Goal: Task Accomplishment & Management: Use online tool/utility

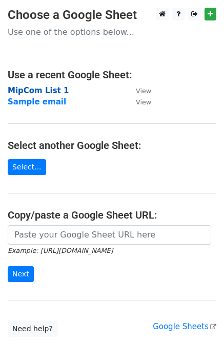
click at [42, 91] on strong "MipCom List 1" at bounding box center [38, 90] width 61 height 9
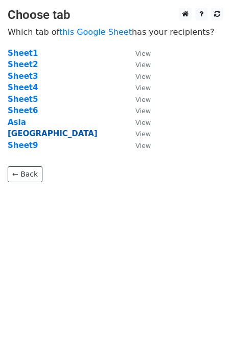
click at [31, 132] on strong "West Europe" at bounding box center [53, 133] width 90 height 9
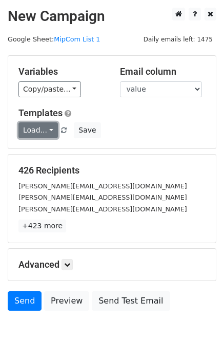
click at [46, 135] on link "Load..." at bounding box center [37, 130] width 39 height 16
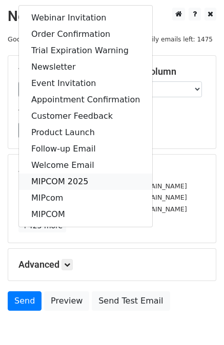
click at [72, 179] on link "MIPCOM 2025" at bounding box center [85, 182] width 133 height 16
click at [72, 179] on div "426 Recipients margot.abattu@pathe.com brian@thestoreformusic.com fredrik@dubhu…" at bounding box center [111, 199] width 187 height 68
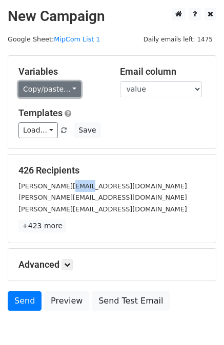
click at [70, 85] on link "Copy/paste..." at bounding box center [49, 89] width 62 height 16
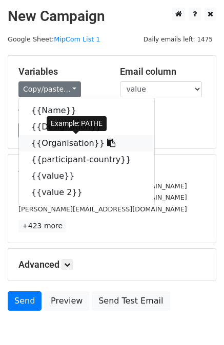
click at [107, 145] on icon at bounding box center [111, 143] width 8 height 8
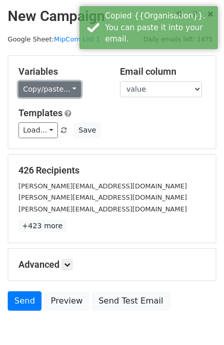
click at [69, 91] on link "Copy/paste..." at bounding box center [49, 89] width 62 height 16
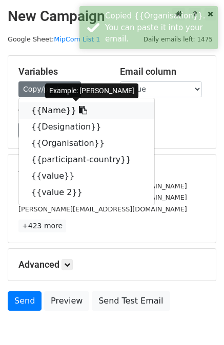
click at [58, 115] on link "{{Name}}" at bounding box center [86, 110] width 135 height 16
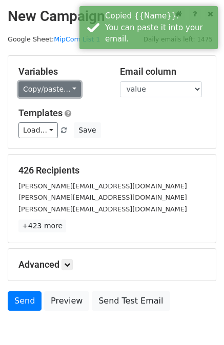
click at [68, 86] on link "Copy/paste..." at bounding box center [49, 89] width 62 height 16
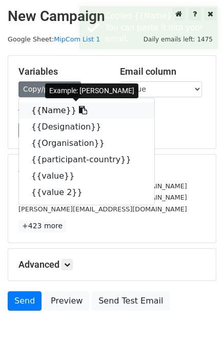
click at [79, 113] on icon at bounding box center [83, 110] width 8 height 8
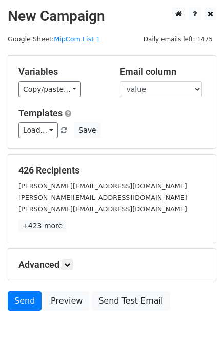
scroll to position [51, 0]
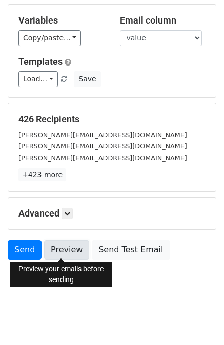
click at [63, 248] on link "Preview" at bounding box center [66, 249] width 45 height 19
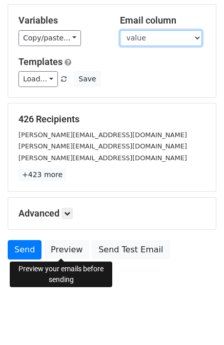
click at [145, 44] on select "Name Designation Organisation participant-country value value 2" at bounding box center [161, 38] width 82 height 16
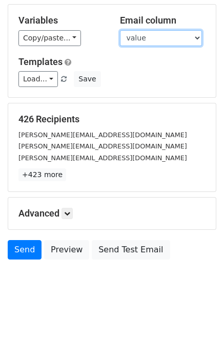
click at [145, 44] on select "Name Designation Organisation participant-country value value 2" at bounding box center [161, 38] width 82 height 16
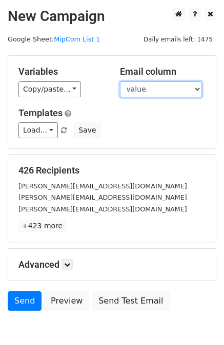
click at [135, 94] on select "Name Designation Organisation participant-country value value 2" at bounding box center [161, 89] width 82 height 16
click at [120, 81] on select "Name Designation Organisation participant-country value value 2" at bounding box center [161, 89] width 82 height 16
click at [135, 104] on div "Variables Copy/paste... {{Name}} {{Designation}} {{Organisation}} {{participant…" at bounding box center [111, 102] width 207 height 93
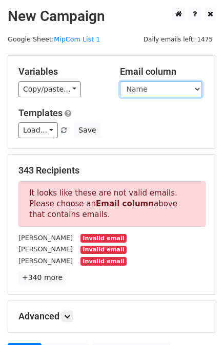
click at [141, 84] on select "Name Designation Organisation participant-country value value 2" at bounding box center [161, 89] width 82 height 16
select select "value"
click at [120, 81] on select "Name Designation Organisation participant-country value value 2" at bounding box center [161, 89] width 82 height 16
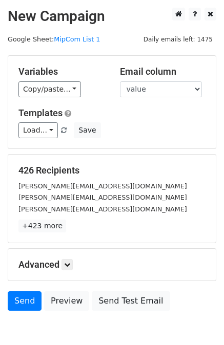
click at [144, 117] on h5 "Templates" at bounding box center [111, 113] width 187 height 11
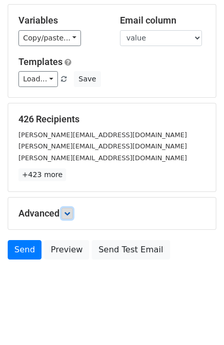
click at [70, 211] on icon at bounding box center [67, 213] width 6 height 6
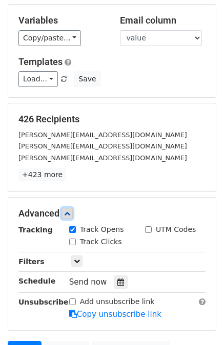
click at [70, 211] on icon at bounding box center [67, 213] width 6 height 6
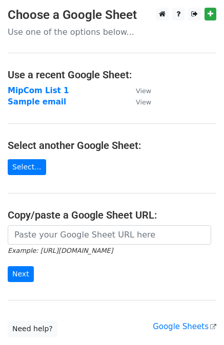
click at [31, 94] on strong "MipCom List 1" at bounding box center [38, 90] width 61 height 9
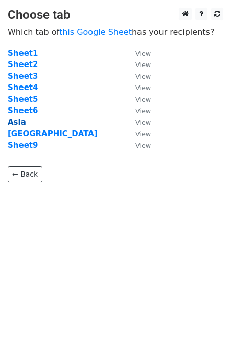
click at [16, 123] on strong "Asia" at bounding box center [17, 122] width 18 height 9
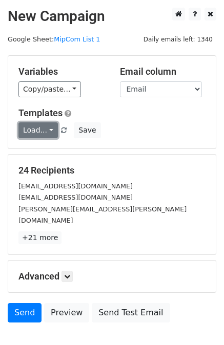
click at [46, 135] on link "Load..." at bounding box center [37, 130] width 39 height 16
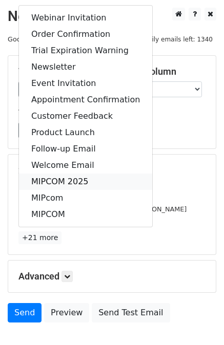
click at [55, 179] on link "MIPCOM 2025" at bounding box center [85, 182] width 133 height 16
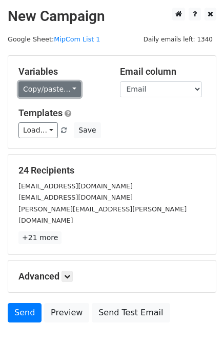
click at [69, 85] on link "Copy/paste..." at bounding box center [49, 89] width 62 height 16
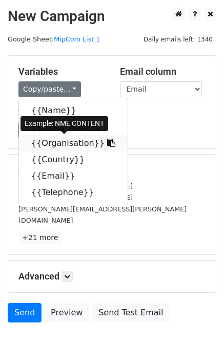
click at [107, 145] on icon at bounding box center [111, 143] width 8 height 8
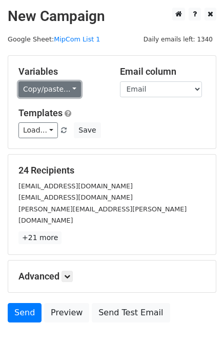
click at [68, 87] on link "Copy/paste..." at bounding box center [49, 89] width 62 height 16
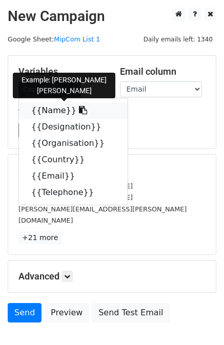
click at [79, 113] on icon at bounding box center [83, 110] width 8 height 8
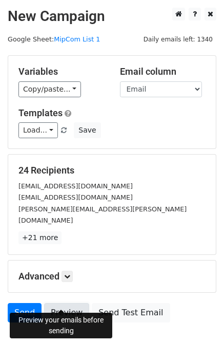
click at [61, 306] on link "Preview" at bounding box center [66, 312] width 45 height 19
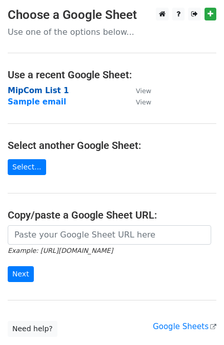
click at [46, 90] on strong "MipCom List 1" at bounding box center [38, 90] width 61 height 9
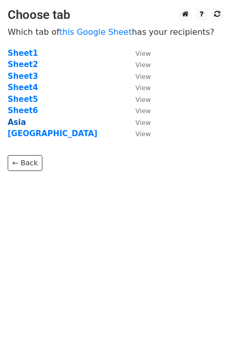
click at [18, 125] on strong "Asia" at bounding box center [17, 122] width 18 height 9
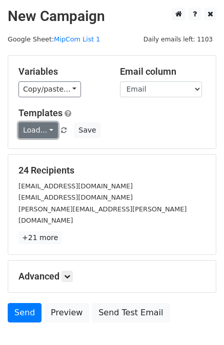
click at [49, 127] on link "Load..." at bounding box center [37, 130] width 39 height 16
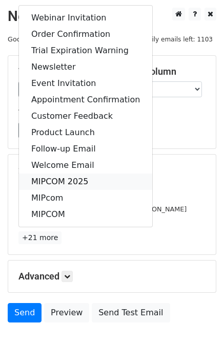
click at [53, 182] on link "MIPCOM 2025" at bounding box center [85, 182] width 133 height 16
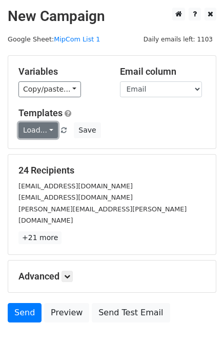
click at [47, 132] on link "Load..." at bounding box center [37, 130] width 39 height 16
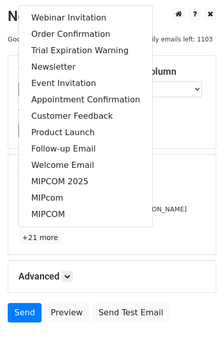
click at [174, 172] on h5 "24 Recipients" at bounding box center [111, 170] width 187 height 11
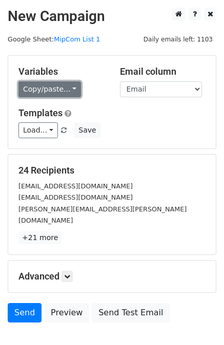
click at [67, 94] on link "Copy/paste..." at bounding box center [49, 89] width 62 height 16
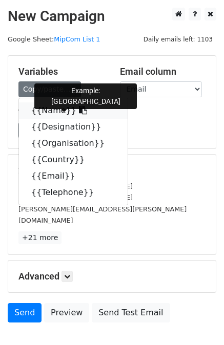
click at [79, 112] on icon at bounding box center [83, 110] width 8 height 8
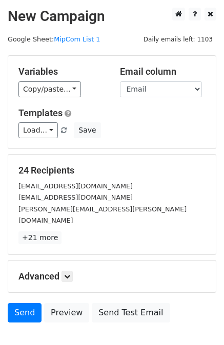
click at [74, 88] on div "Copy/paste... {{Name}} {{Designation}} {{Organisation}} {{Country}} {{Email}} {…" at bounding box center [61, 89] width 86 height 16
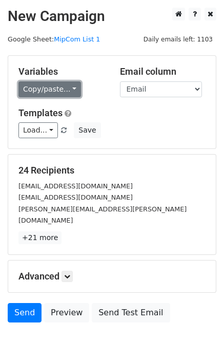
click at [69, 90] on link "Copy/paste..." at bounding box center [49, 89] width 62 height 16
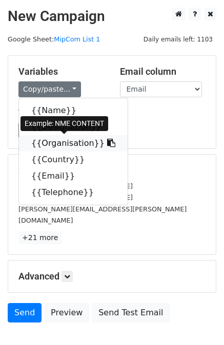
click at [107, 144] on icon at bounding box center [111, 143] width 8 height 8
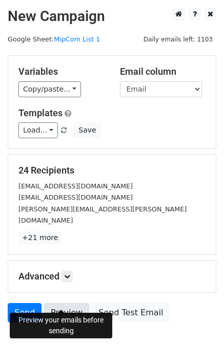
click at [67, 303] on link "Preview" at bounding box center [66, 312] width 45 height 19
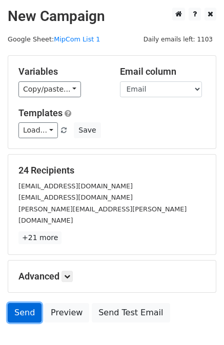
click at [29, 303] on link "Send" at bounding box center [25, 312] width 34 height 19
